Goal: Go to known website: Access a specific website the user already knows

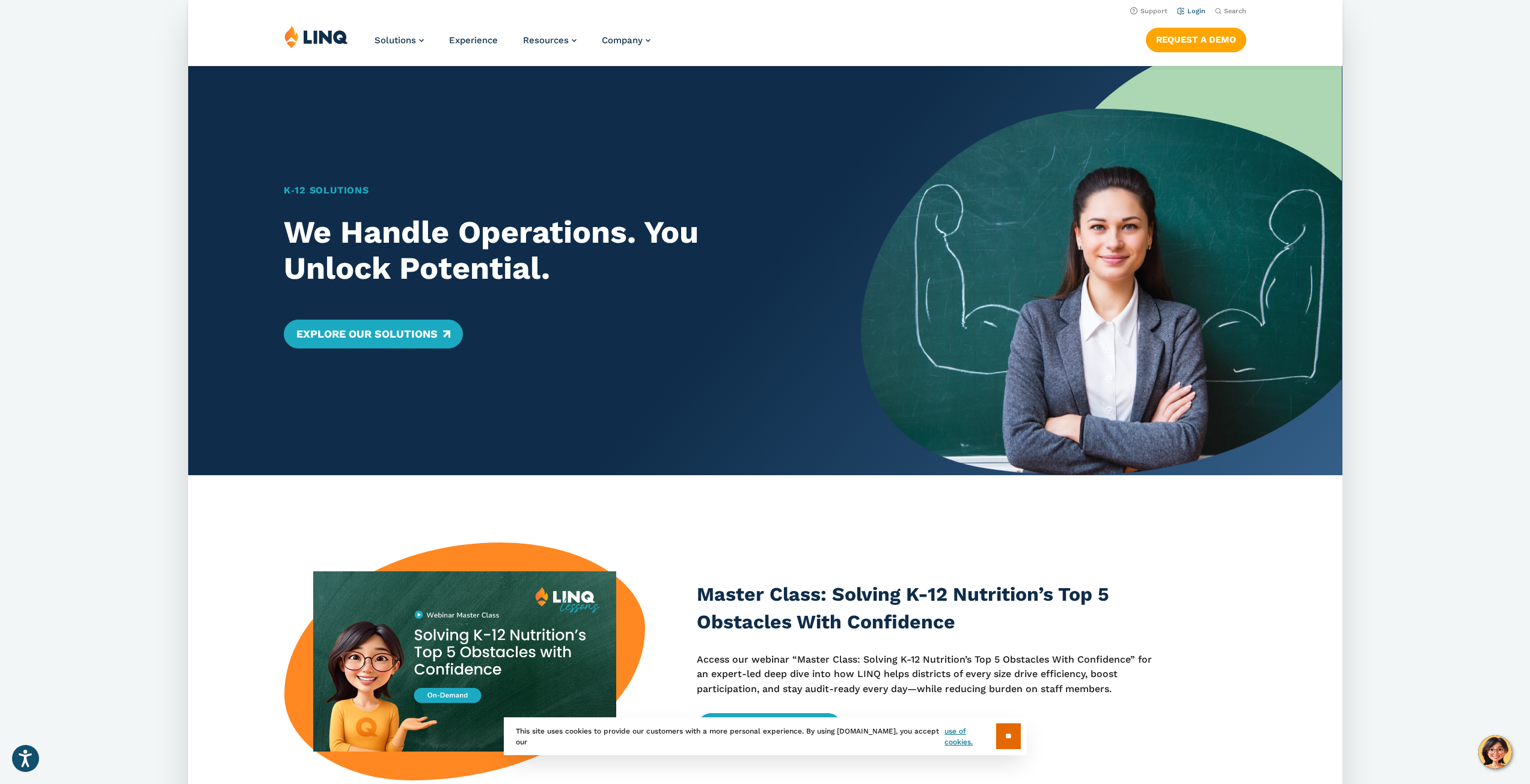
click at [1192, 12] on link "Login" at bounding box center [1190, 11] width 28 height 8
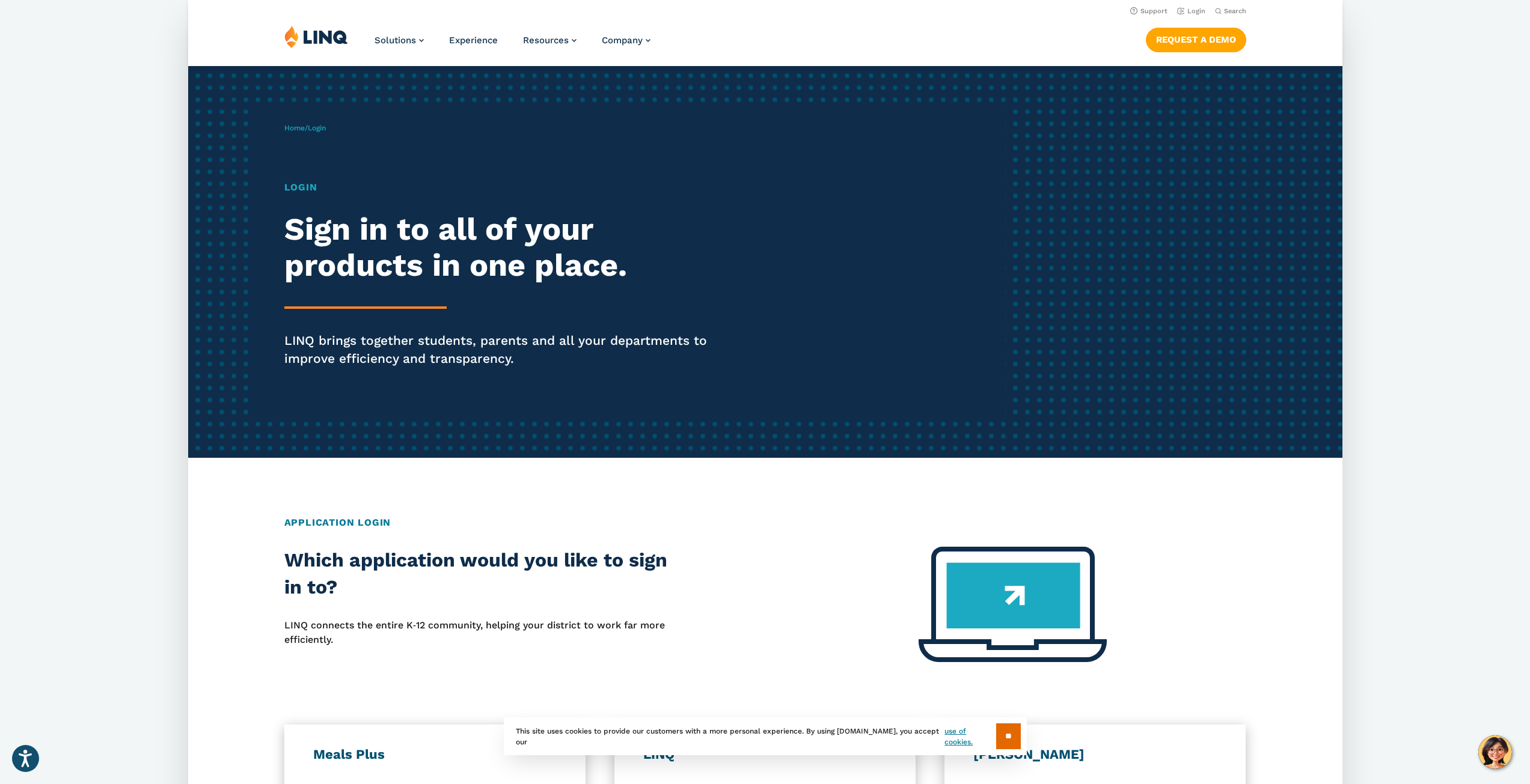
click at [295, 186] on h1 "Login" at bounding box center [506, 187] width 445 height 14
click at [309, 186] on h1 "Login" at bounding box center [506, 187] width 445 height 14
click at [359, 323] on div "Login Sign in to all of your products in one place. LINQ brings together studen…" at bounding box center [506, 290] width 445 height 221
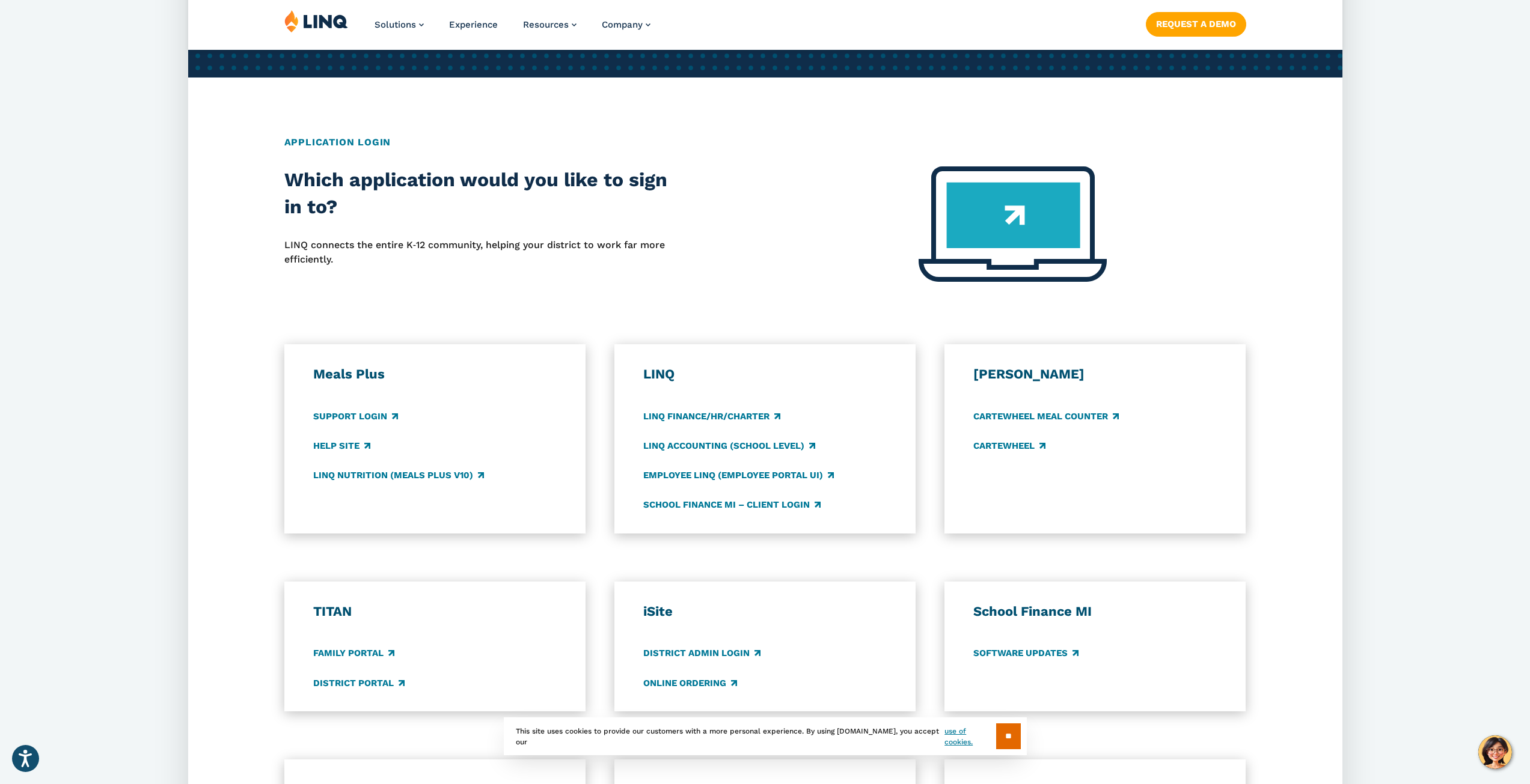
scroll to position [481, 0]
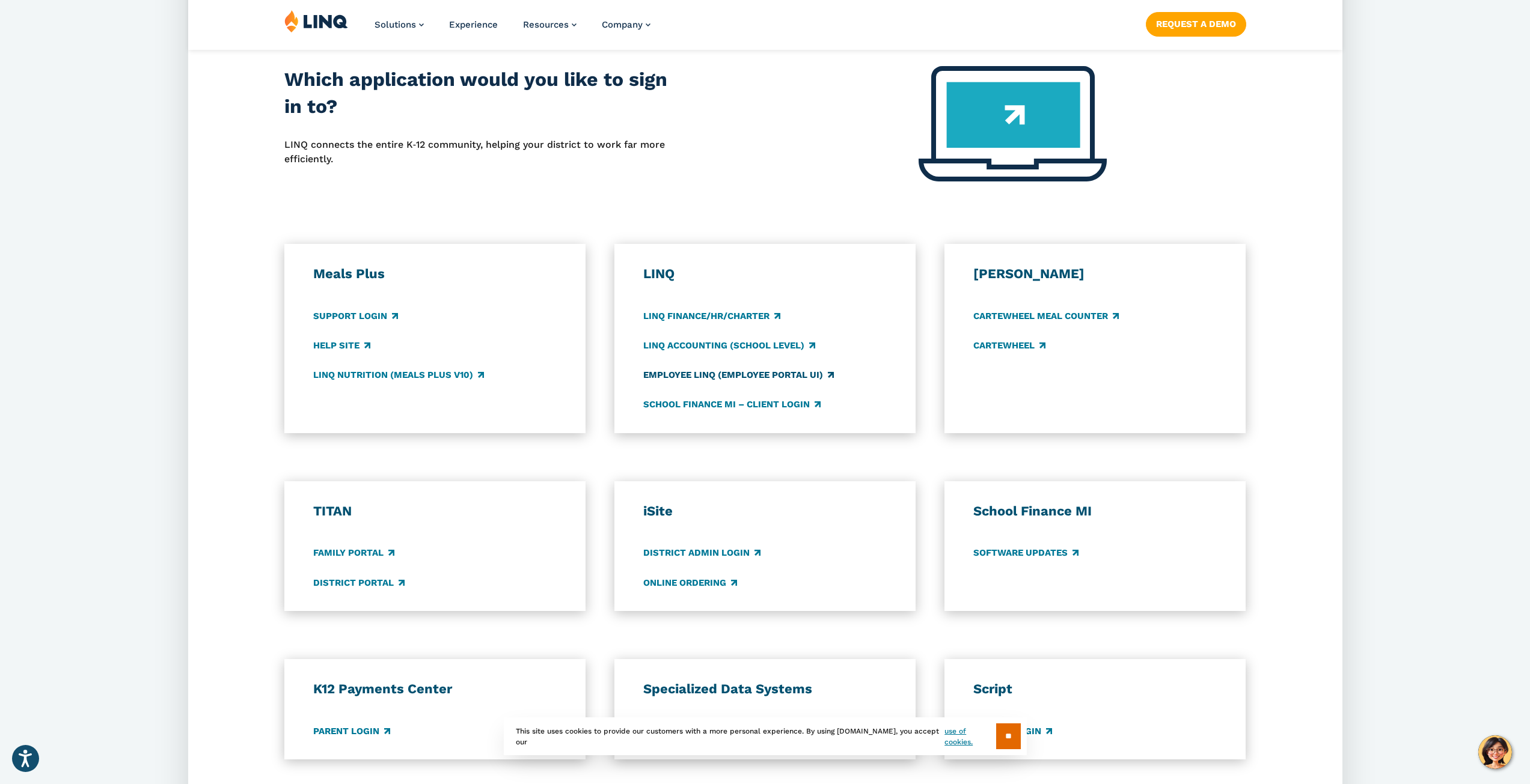
click at [768, 381] on link "Employee LINQ (Employee Portal UI)" at bounding box center [738, 375] width 190 height 13
click at [732, 344] on link "LINQ Accounting (school level)" at bounding box center [729, 345] width 172 height 13
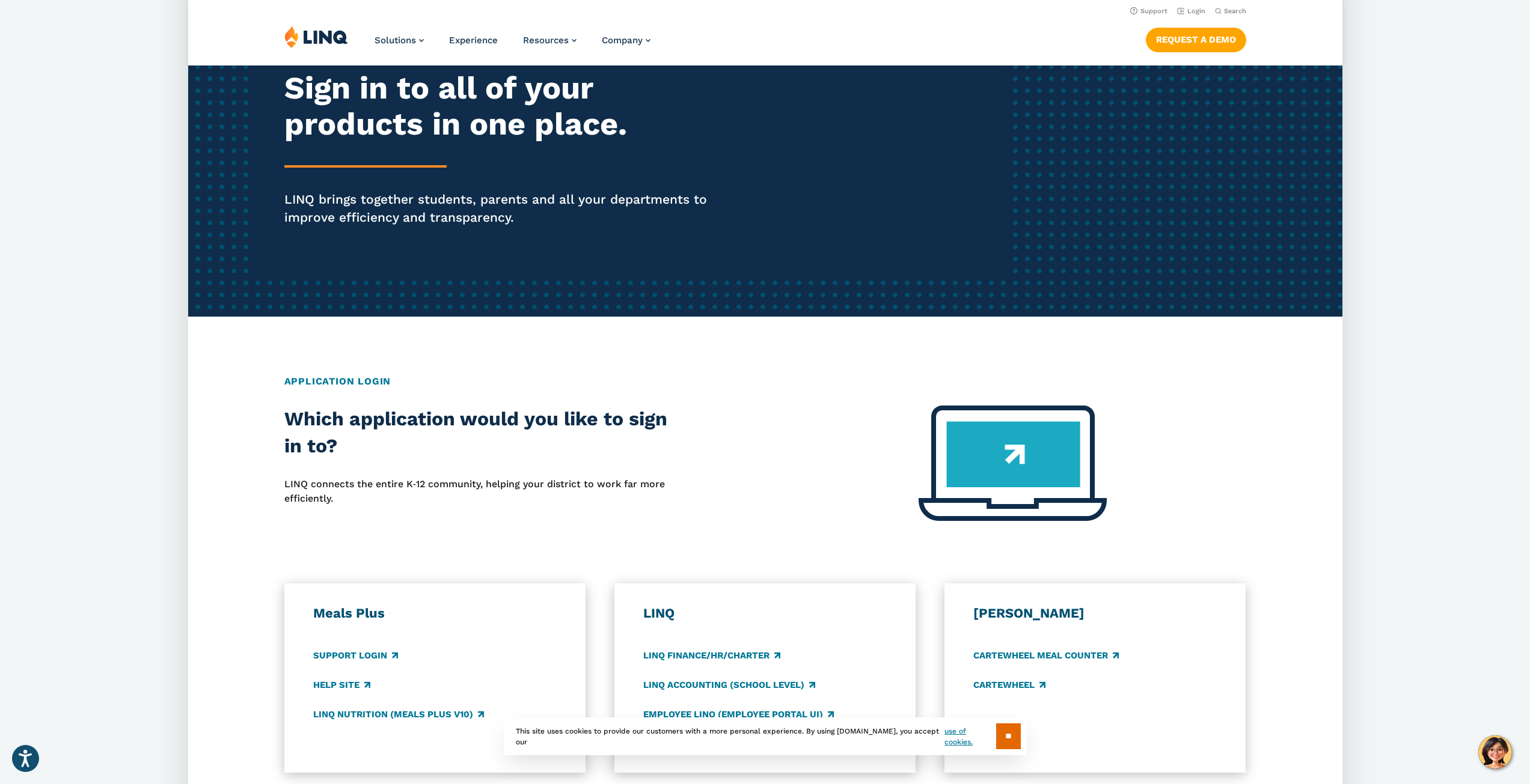
scroll to position [120, 0]
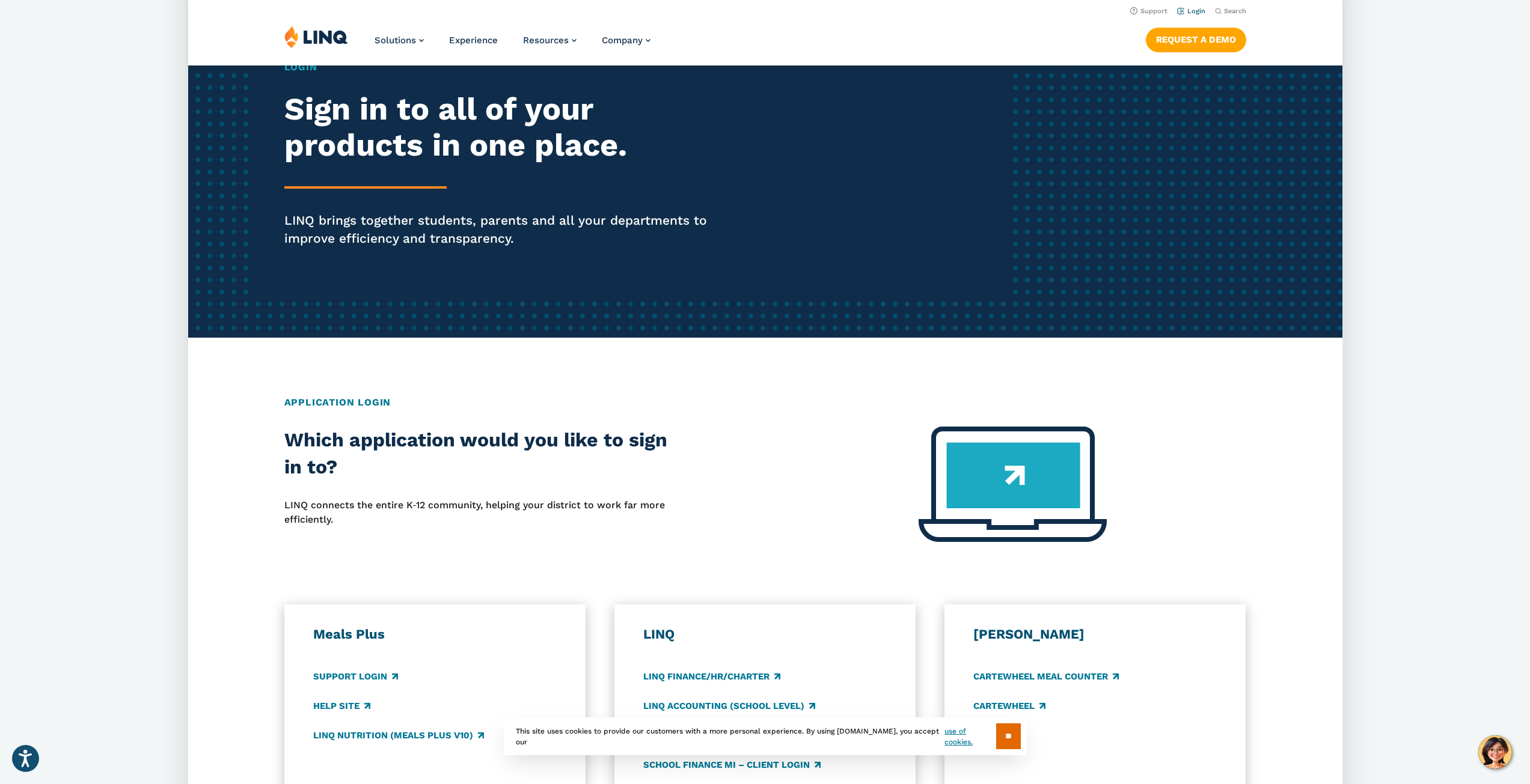
click at [1199, 9] on link "Login" at bounding box center [1190, 11] width 28 height 8
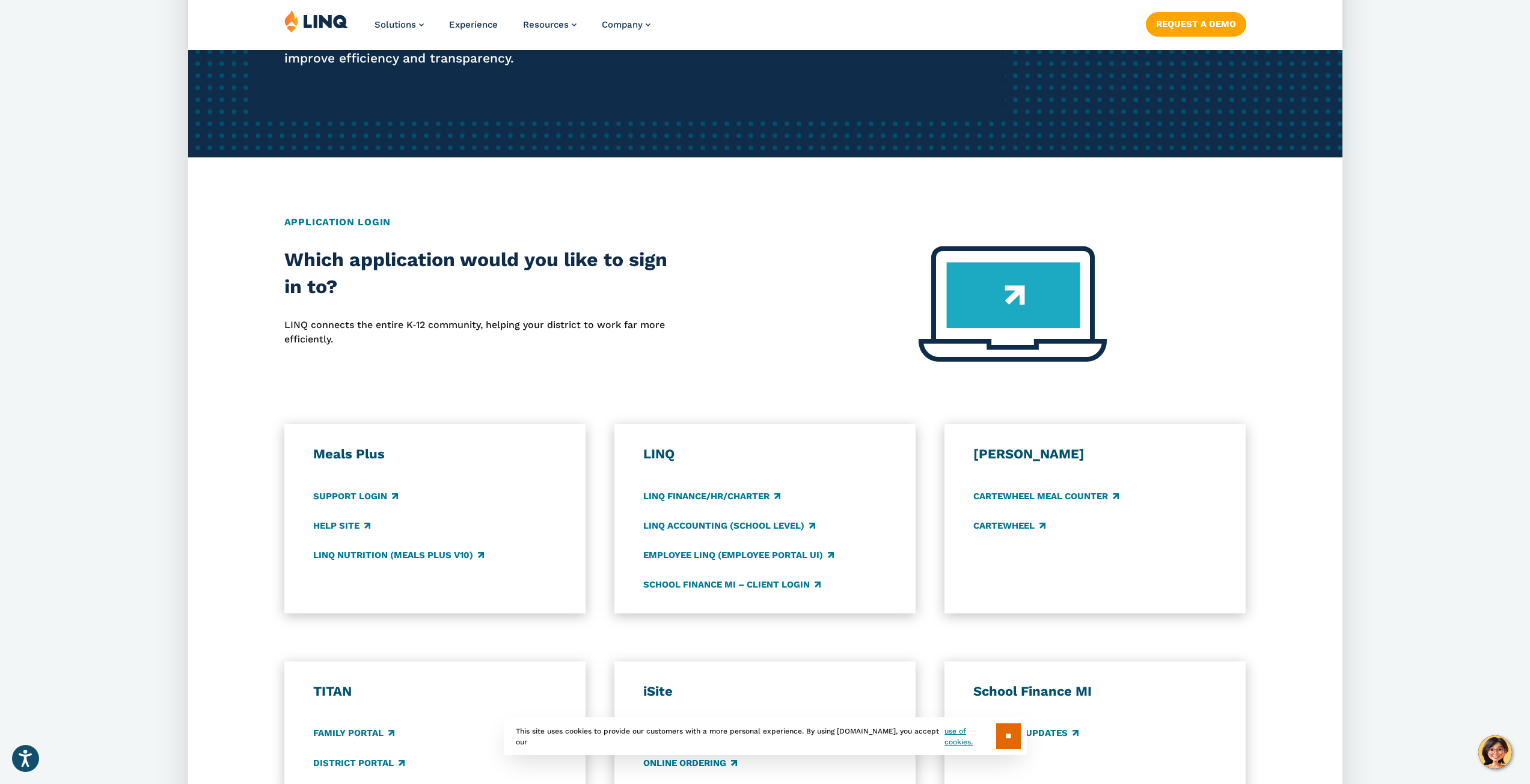
scroll to position [420, 0]
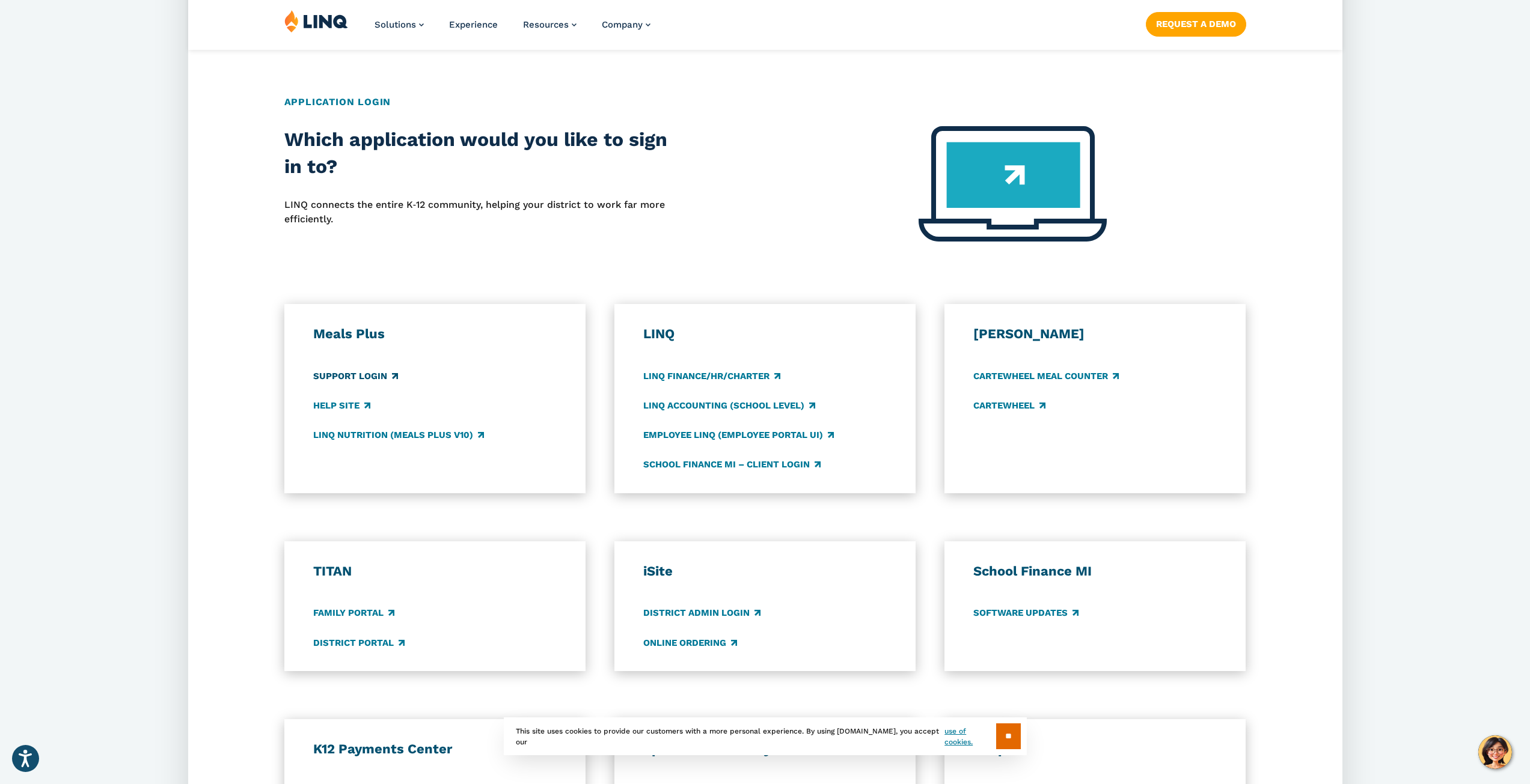
click at [374, 374] on link "Support Login" at bounding box center [355, 376] width 85 height 13
click at [446, 435] on link "LINQ Nutrition (Meals Plus v10)" at bounding box center [398, 435] width 171 height 13
